Goal: Transaction & Acquisition: Subscribe to service/newsletter

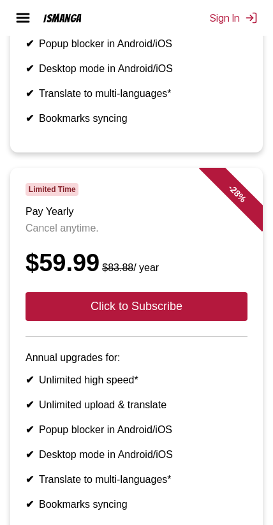
scroll to position [814, 0]
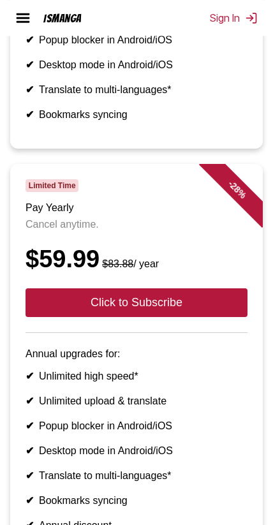
click at [191, 317] on button "Click to Subscribe" at bounding box center [137, 302] width 222 height 29
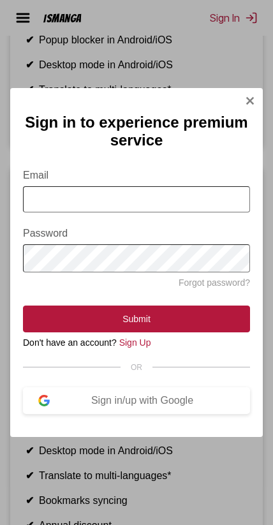
click at [190, 202] on input "Email" at bounding box center [136, 199] width 227 height 26
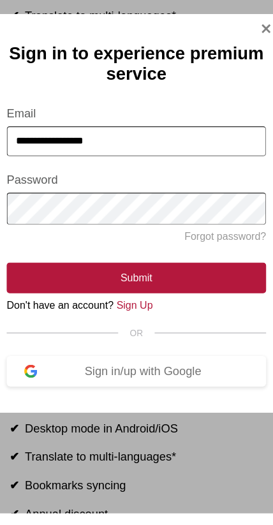
type input "**********"
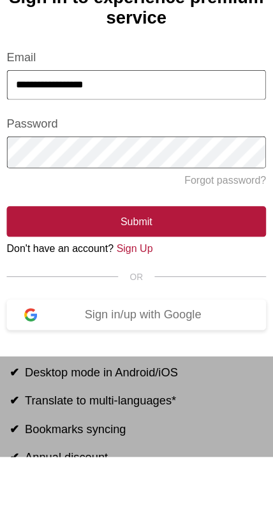
click at [170, 306] on button "Submit" at bounding box center [136, 319] width 227 height 27
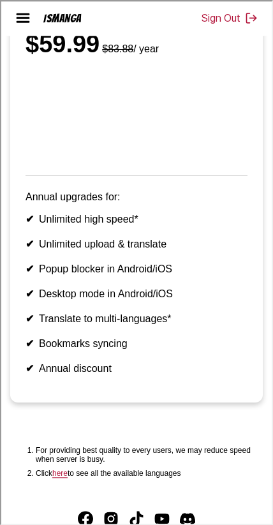
scroll to position [1145, 0]
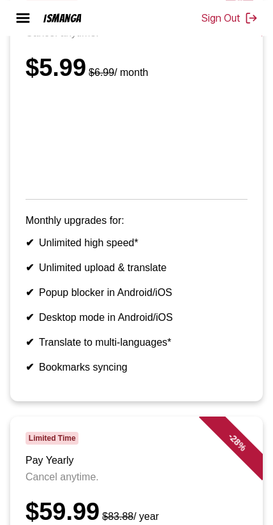
scroll to position [677, 0]
click at [17, 24] on img at bounding box center [22, 17] width 15 height 15
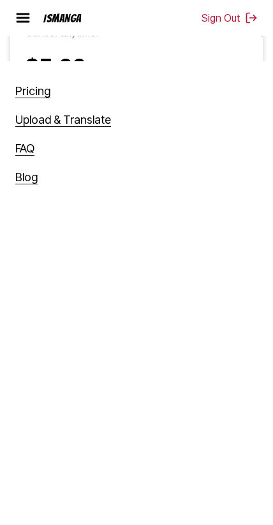
click at [38, 88] on link "Pricing" at bounding box center [32, 91] width 35 height 14
click at [31, 94] on link "Pricing" at bounding box center [32, 91] width 35 height 14
click at [27, 93] on link "Pricing" at bounding box center [32, 91] width 35 height 14
click at [40, 94] on link "Pricing" at bounding box center [32, 91] width 35 height 14
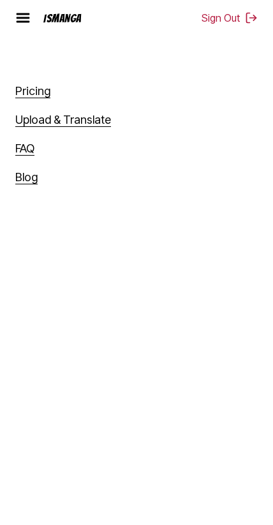
click at [40, 94] on link "Pricing" at bounding box center [32, 91] width 35 height 14
click at [182, 240] on section "Pricing Upload & Translate FAQ Blog" at bounding box center [136, 323] width 273 height 525
click at [181, 240] on section "Pricing Upload & Translate FAQ Blog" at bounding box center [136, 323] width 273 height 525
click at [15, 24] on img at bounding box center [22, 17] width 15 height 15
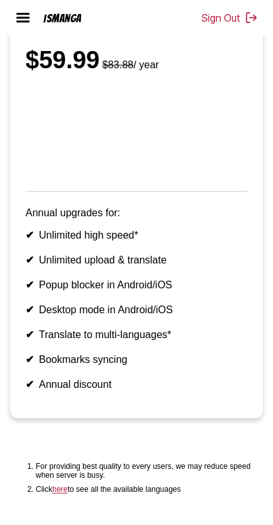
scroll to position [1130, 0]
